Goal: Information Seeking & Learning: Check status

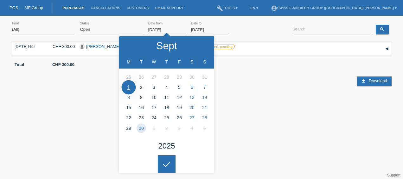
click at [150, 28] on input "01.09.2025" at bounding box center [167, 30] width 38 height 8
click at [111, 32] on select "(All) New Open Returned Stepped back / Cancelled Completed" at bounding box center [111, 30] width 63 height 8
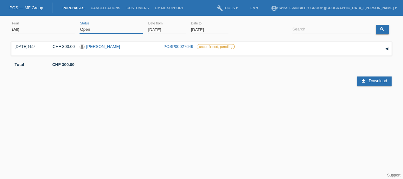
select select "ALL"
click at [80, 26] on select "(All) New Open Returned Stepped back / Cancelled Completed" at bounding box center [111, 30] width 63 height 8
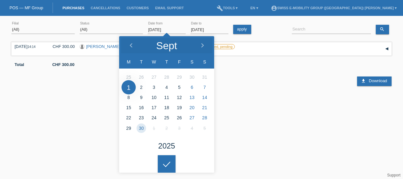
click at [170, 30] on input "01.09.2025" at bounding box center [167, 30] width 38 height 8
click at [132, 48] on icon at bounding box center [131, 45] width 5 height 5
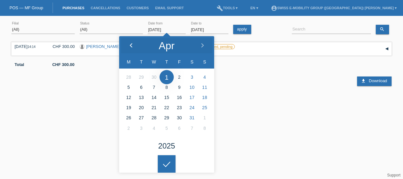
click at [132, 48] on icon at bounding box center [131, 45] width 5 height 5
type input "01.01.2025"
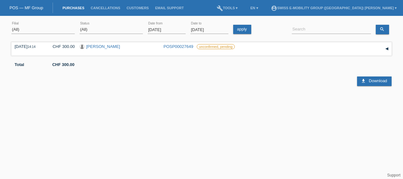
click at [167, 104] on html "You have saved the wrong login page in your bookmarks/favourites. Please do not…" at bounding box center [201, 52] width 403 height 104
click at [246, 30] on link "apply" at bounding box center [242, 29] width 18 height 9
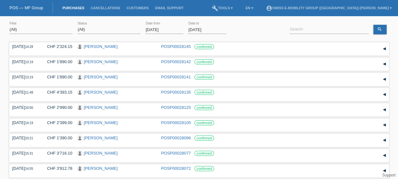
drag, startPoint x: 314, startPoint y: 17, endPoint x: 307, endPoint y: 26, distance: 11.8
click at [307, 26] on html "You have saved the wrong login page in your bookmarks/favourites. Please do not…" at bounding box center [199, 157] width 398 height 314
click at [307, 26] on input at bounding box center [329, 30] width 79 height 8
paste input "Moya Gonzales Ivan"
click at [380, 30] on icon "search" at bounding box center [379, 29] width 5 height 5
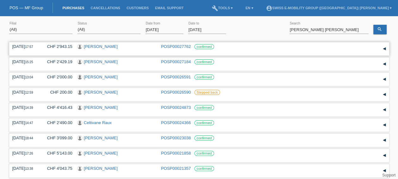
drag, startPoint x: 11, startPoint y: 45, endPoint x: 220, endPoint y: 45, distance: 208.4
click at [220, 45] on div "19.09.2025 17:57 CHF 2'943.15 Ivan Moya POSP00027762 confirmed" at bounding box center [199, 48] width 380 height 13
copy div "19.09.2025 17:57 CHF 2'943.15 Ivan Moya POSP00027762 confirmed"
click at [345, 30] on input "Moya Gonzales Ivan" at bounding box center [329, 30] width 79 height 8
paste input "Jovanovic Aleksandar"
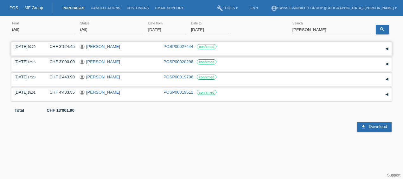
drag, startPoint x: 16, startPoint y: 46, endPoint x: 60, endPoint y: 48, distance: 43.7
click at [60, 48] on div "13.09.2025 10:20 CHF 3'124.45 Aleksandar Jovanovic POSP00027444 confirmed" at bounding box center [202, 49] width 374 height 10
drag, startPoint x: 60, startPoint y: 48, endPoint x: 37, endPoint y: 33, distance: 27.0
click at [37, 33] on select "(All) Aarau Alexand'Ro Edouard'O Passion Vélo SàRL Basel Bern City Bern Expo Be…" at bounding box center [42, 30] width 63 height 8
click at [175, 131] on html "You have saved the wrong login page in your bookmarks/favourites. Please do not…" at bounding box center [201, 65] width 403 height 131
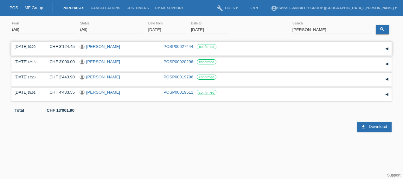
drag, startPoint x: 14, startPoint y: 45, endPoint x: 223, endPoint y: 47, distance: 208.8
click at [223, 47] on div "13.09.2025 10:20 CHF 3'124.45 Aleksandar Jovanovic POSP00027444 confirmed Reser…" at bounding box center [201, 48] width 380 height 13
copy div "13.09.2025 10:20 CHF 3'124.45 Aleksandar Jovanovic POSP00027444 confirmed"
click at [338, 28] on input "Jovanovic Aleksandar" at bounding box center [331, 30] width 79 height 8
paste input "ärmann Daniel"
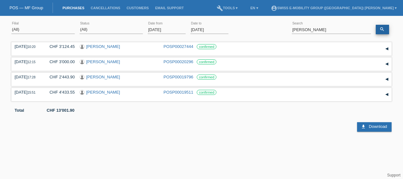
click at [388, 32] on link "search" at bounding box center [382, 30] width 13 height 10
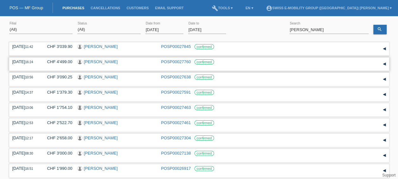
drag, startPoint x: 9, startPoint y: 61, endPoint x: 216, endPoint y: 61, distance: 207.8
click at [216, 61] on div "(All) Aarau Alexand'Ro Edouard'O Passion Vélo SàRL Basel Bern City Bern Expo Be…" at bounding box center [199, 126] width 398 height 214
copy div "19.09.2025 16:24 CHF 4'499.00 Daniel Järmann POSP00027760 confirmed"
click at [330, 32] on input "Järmann Daniel" at bounding box center [329, 30] width 79 height 8
paste input "Molnar Katalin"
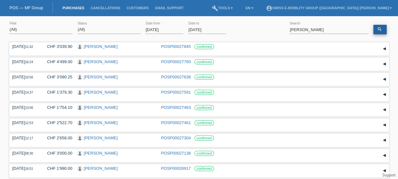
click at [375, 31] on link "search" at bounding box center [379, 30] width 13 height 10
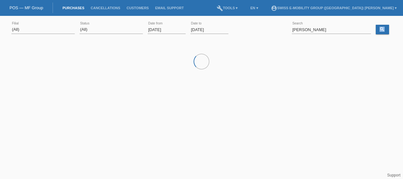
click at [375, 31] on div "(All) Aarau Alexand'Ro Edouard'O Passion Vélo SàRL Basel Bern City Bern Expo Be…" at bounding box center [201, 30] width 380 height 22
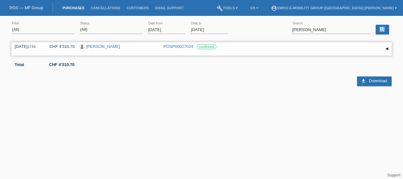
drag, startPoint x: 13, startPoint y: 45, endPoint x: 219, endPoint y: 46, distance: 205.9
click at [219, 46] on div "03.09.2025 17:54 CHF 4'310.70 Katalin Molnar POSP00027024 confirmed Reservation…" at bounding box center [201, 48] width 380 height 13
copy div "03.09.2025 17:54 CHF 4'310.70 Katalin Molnar POSP00027024 confirmed"
click at [333, 32] on input "Molnar Katalin" at bounding box center [331, 30] width 79 height 8
paste input "Flueck Michel"
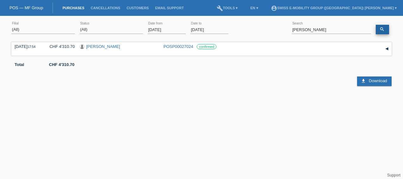
click at [382, 32] on link "search" at bounding box center [382, 30] width 13 height 10
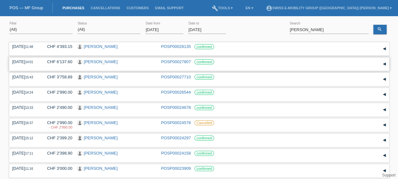
drag, startPoint x: 11, startPoint y: 61, endPoint x: 218, endPoint y: 64, distance: 206.9
click at [218, 64] on div "20.09.2025 14:01 CHF 6'137.60 Michel Flueck POSP00027807 confirmed" at bounding box center [199, 63] width 380 height 13
copy div "20.09.2025 14:01 CHF 6'137.60 Michel Flueck POSP00027807 confirmed"
click at [320, 28] on input "Flueck Michel" at bounding box center [329, 30] width 79 height 8
paste input "Zindel Heribert"
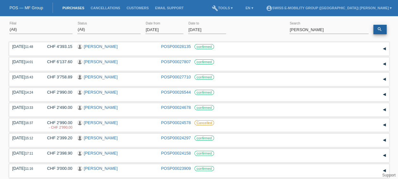
click at [382, 33] on link "search" at bounding box center [379, 30] width 13 height 10
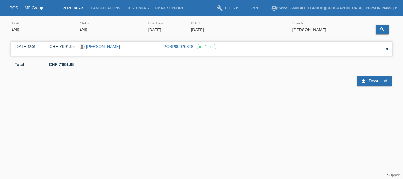
drag, startPoint x: 13, startPoint y: 45, endPoint x: 222, endPoint y: 46, distance: 208.4
click at [222, 46] on div "30.08.2025 12:06 CHF 7'991.95 Heribert Zindel POSP00026848 confirmed Reservatio…" at bounding box center [201, 48] width 380 height 13
copy div "30.08.2025 12:06 CHF 7'991.95 Heribert Zindel POSP00026848 confirmed"
click at [326, 30] on input "Zindel Heribert" at bounding box center [331, 30] width 79 height 8
paste input "Hänggi Sarah"
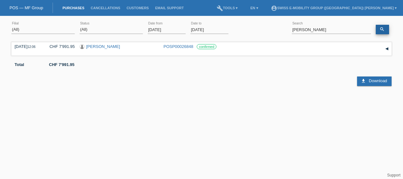
click at [386, 30] on link "search" at bounding box center [382, 30] width 13 height 10
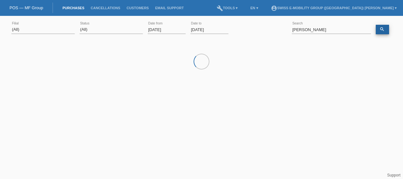
click at [386, 30] on link "search" at bounding box center [382, 30] width 13 height 10
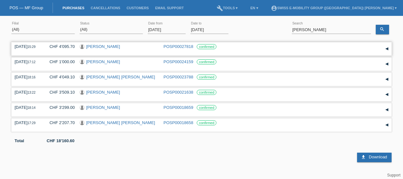
drag, startPoint x: 13, startPoint y: 44, endPoint x: 218, endPoint y: 46, distance: 204.7
click at [218, 46] on div "20.09.2025 15:29 CHF 4'095.70 Sarah Jessica Hänggi POSP00027818 confirmed Reser…" at bounding box center [201, 48] width 380 height 13
copy div "20.09.2025 15:29 CHF 4'095.70 Sarah Jessica Hänggi POSP00027818 confirmed"
click at [39, 46] on div "20.09.2025 15:29" at bounding box center [27, 46] width 25 height 5
drag, startPoint x: 15, startPoint y: 45, endPoint x: 220, endPoint y: 47, distance: 205.3
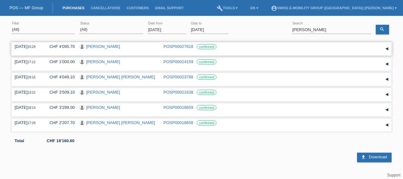
click at [220, 47] on div "20.09.2025 15:29 CHF 4'095.70 Sarah Jessica Hänggi POSP00027818 confirmed" at bounding box center [202, 49] width 374 height 10
copy div "20.09.2025 15:29 CHF 4'095.70 Sarah Jessica Hänggi POSP00027818 confirmed"
click at [326, 33] on div "Hänggi Sarah error Search" at bounding box center [331, 30] width 79 height 22
click at [326, 32] on input "Hänggi Sarah" at bounding box center [331, 30] width 79 height 8
paste input "Laurent Hofstetter"
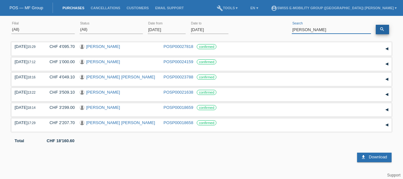
type input "Laurent Hofstetter"
click at [384, 26] on link "search" at bounding box center [382, 30] width 13 height 10
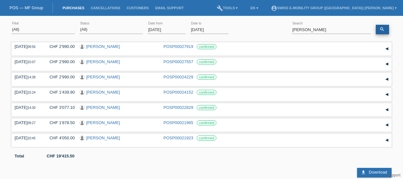
click at [383, 30] on icon "search" at bounding box center [382, 29] width 5 height 5
drag, startPoint x: 15, startPoint y: 61, endPoint x: 220, endPoint y: 64, distance: 205.9
click at [220, 64] on div "15.09.2025 15:07 CHF 2'990.00 Laurent Mivelle POSP00027557 confirmed" at bounding box center [202, 64] width 374 height 10
copy div "15.09.2025 15:07 CHF 2'990.00 Laurent Mivelle POSP00027557 confirmed"
click at [105, 61] on link "[PERSON_NAME]" at bounding box center [103, 61] width 34 height 5
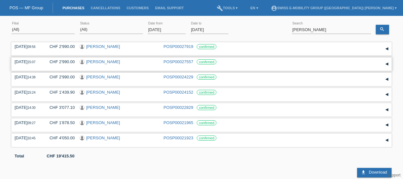
click at [105, 61] on link "[PERSON_NAME]" at bounding box center [103, 61] width 34 height 5
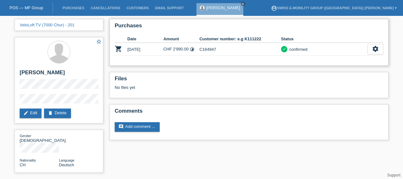
drag, startPoint x: 199, startPoint y: 49, endPoint x: 219, endPoint y: 48, distance: 20.3
click at [219, 48] on td "C164947" at bounding box center [240, 49] width 82 height 13
copy td "C164947"
click at [219, 48] on td "C164947" at bounding box center [240, 49] width 82 height 13
copy td "C164947"
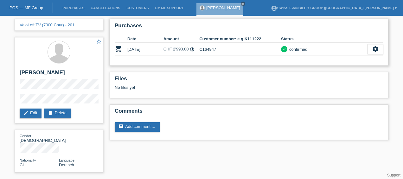
drag, startPoint x: 200, startPoint y: 38, endPoint x: 263, endPoint y: 37, distance: 63.7
click at [263, 37] on th "Customer number: e.g K111222" at bounding box center [240, 39] width 82 height 8
copy th "Customer number: e.g K111222"
click at [70, 8] on link "Purchases" at bounding box center [73, 8] width 28 height 4
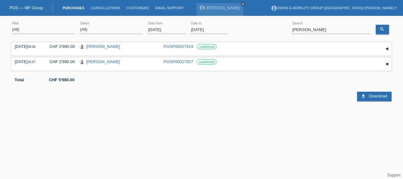
click at [161, 30] on input "01.09.2025" at bounding box center [167, 30] width 38 height 8
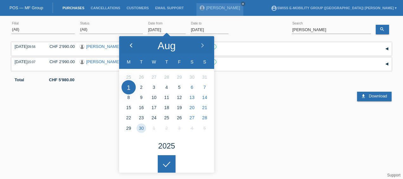
click at [130, 45] on icon at bounding box center [131, 45] width 5 height 5
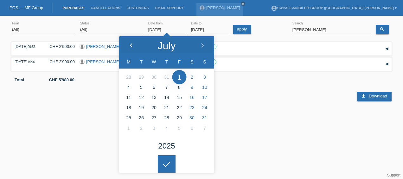
click at [130, 45] on icon at bounding box center [131, 45] width 5 height 5
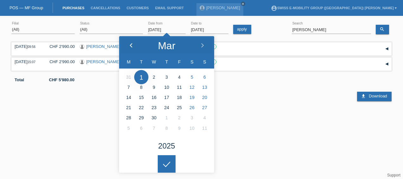
click at [130, 45] on icon at bounding box center [131, 45] width 5 height 5
type input "01.01.2025"
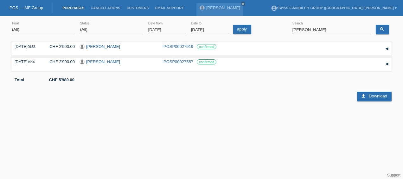
click at [172, 104] on html "POS — MF Group Purchases Cancellations Customers Email Support Laurent Mivelle …" at bounding box center [201, 52] width 403 height 104
click at [336, 25] on div "Laurent Hofstetter error Search" at bounding box center [331, 30] width 79 height 22
click at [335, 27] on input "Laurent Hofstetter" at bounding box center [331, 30] width 79 height 8
paste input "Stenz Patrick"
click at [385, 30] on link "search" at bounding box center [382, 30] width 13 height 10
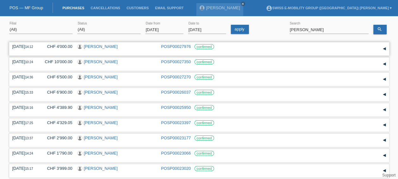
drag, startPoint x: 11, startPoint y: 47, endPoint x: 212, endPoint y: 44, distance: 200.5
click at [212, 44] on div "25.09.2025 14:12 CHF 4'000.00 Patrick Stenz POSP00027976 confirmed" at bounding box center [199, 48] width 380 height 13
copy div "25.09.2025 14:12 CHF 4'000.00 Patrick Stenz POSP00027976 confirmed"
click at [327, 32] on input "Stenz Patrick" at bounding box center [329, 30] width 79 height 8
paste input "Buzas Sandor"
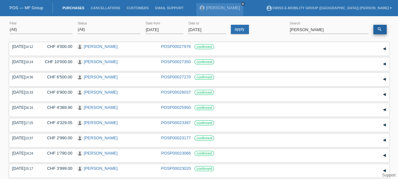
click at [383, 33] on link "search" at bounding box center [379, 30] width 13 height 10
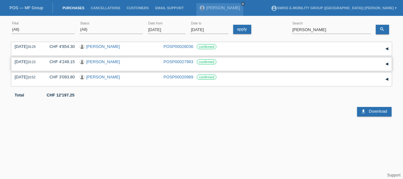
drag, startPoint x: 14, startPoint y: 60, endPoint x: 221, endPoint y: 63, distance: 207.2
click at [221, 63] on div "25.09.2025 15:23 CHF 4'249.15 Buzas Sandor POSP00027983 confirmed" at bounding box center [201, 63] width 380 height 13
copy div "25.09.2025 15:23 CHF 4'249.15 Buzas Sandor POSP00027983 confirmed"
click at [321, 28] on input "Buzas Sandor" at bounding box center [331, 30] width 79 height 8
paste input "Sidiropoulos Angelos"
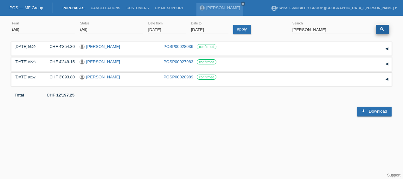
click at [377, 32] on link "search" at bounding box center [382, 30] width 13 height 10
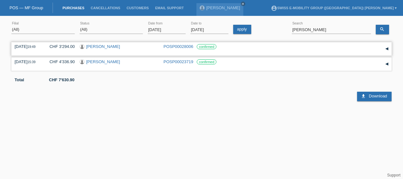
drag, startPoint x: 15, startPoint y: 45, endPoint x: 217, endPoint y: 46, distance: 202.1
click at [217, 46] on div "25.09.2025 19:49 CHF 3'294.00 angelos sidiropoulos POSP00028006 confirmed" at bounding box center [202, 49] width 374 height 10
copy div "25.09.2025 19:49 CHF 3'294.00 angelos sidiropoulos POSP00028006 confirmed"
click at [331, 30] on input "Sidiropoulos Angelos" at bounding box center [331, 30] width 79 height 8
paste input "Michel Stauffer"
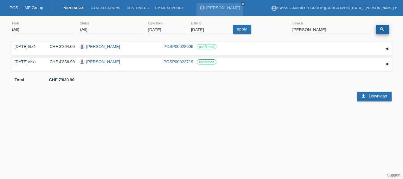
click at [384, 31] on icon "search" at bounding box center [382, 29] width 5 height 5
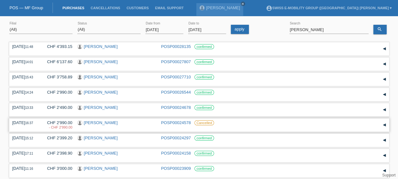
drag, startPoint x: 11, startPoint y: 124, endPoint x: 222, endPoint y: 125, distance: 210.4
click at [222, 125] on div "08.07.2025 16:37 CHF 2'990.00 - CHF 2'990.00 Michel Stauffer Date" at bounding box center [199, 124] width 380 height 13
copy div "08.07.2025 16:37 CHF 2'990.00 - CHF 2'990.00 Michel Stauffer POSP00024578 Cance…"
click at [324, 30] on input "Michel Stauffer" at bounding box center [329, 30] width 79 height 8
paste input "Cordoba Juan Carlos"
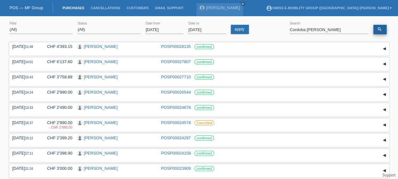
click at [380, 25] on link "search" at bounding box center [379, 30] width 13 height 10
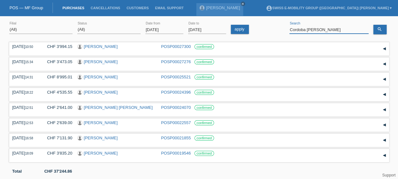
click at [335, 28] on input "Cordoba Juan Carlos" at bounding box center [329, 30] width 79 height 8
type input "Juan"
click at [380, 32] on link "search" at bounding box center [379, 30] width 13 height 10
